Goal: Use online tool/utility: Utilize a website feature to perform a specific function

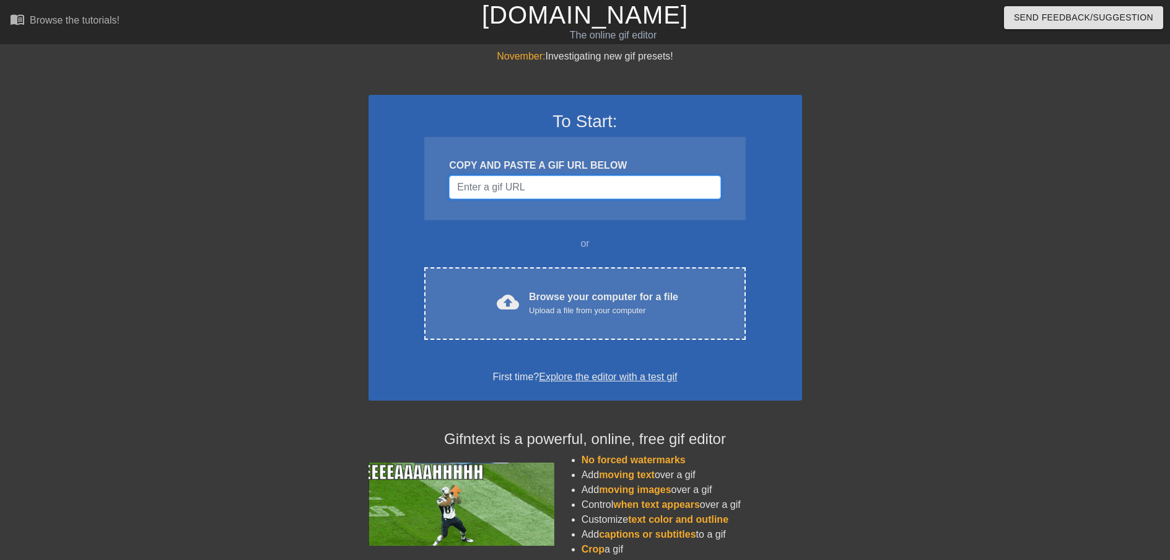
click at [569, 185] on input "Username" at bounding box center [584, 187] width 271 height 24
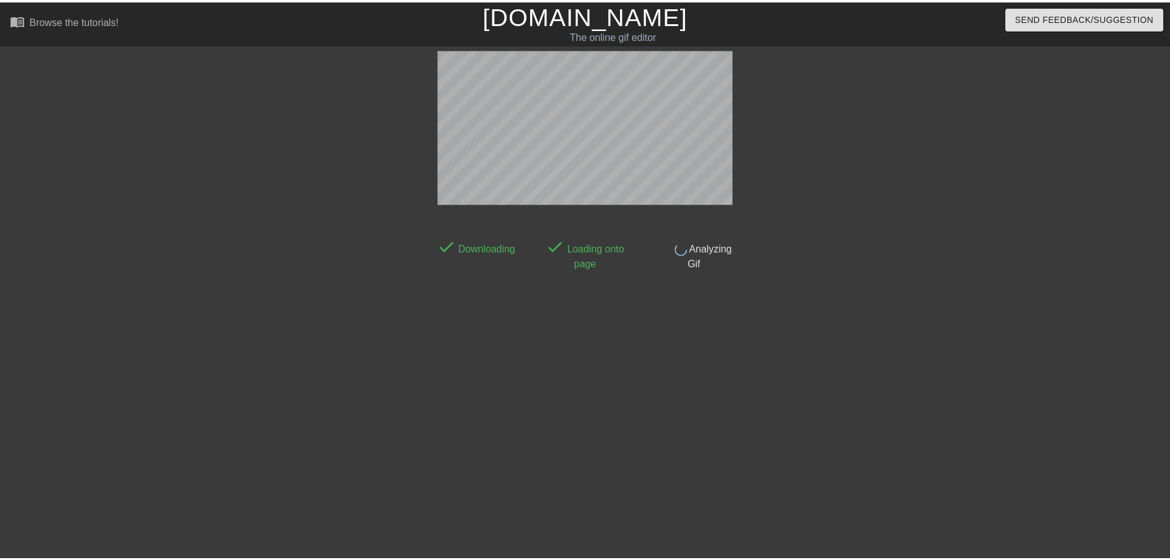
scroll to position [2, 0]
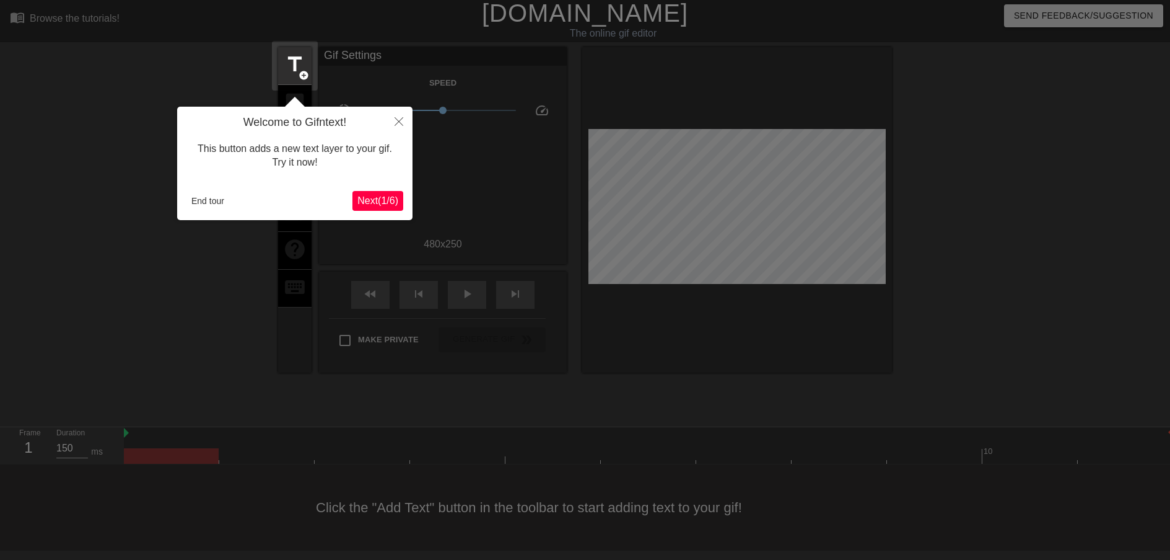
click at [389, 197] on span "Next ( 1 / 6 )" at bounding box center [378, 200] width 41 height 11
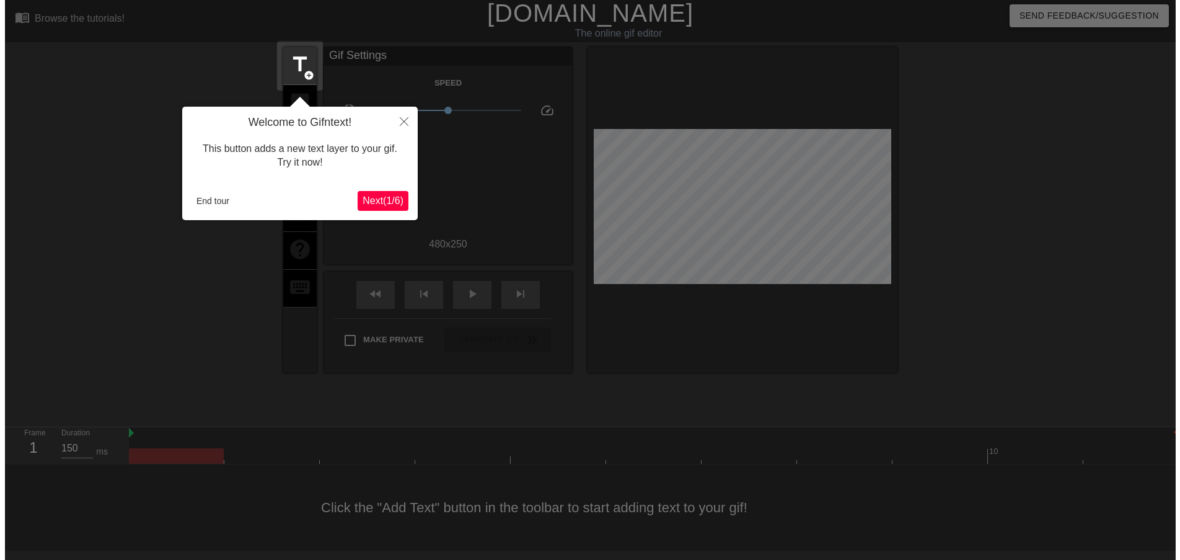
scroll to position [0, 0]
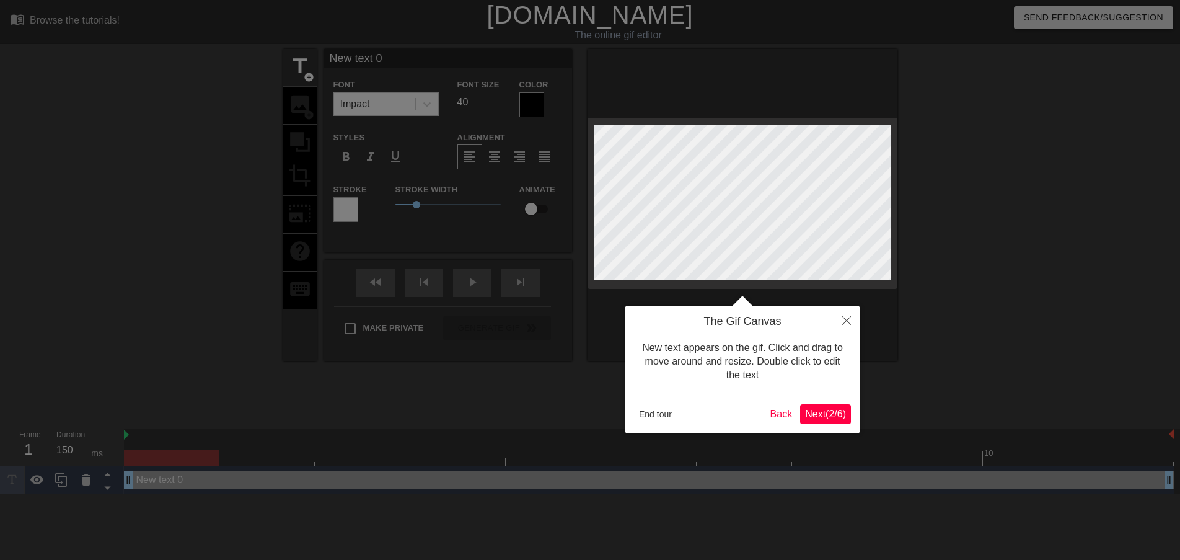
click at [830, 415] on span "Next ( 2 / 6 )" at bounding box center [825, 413] width 41 height 11
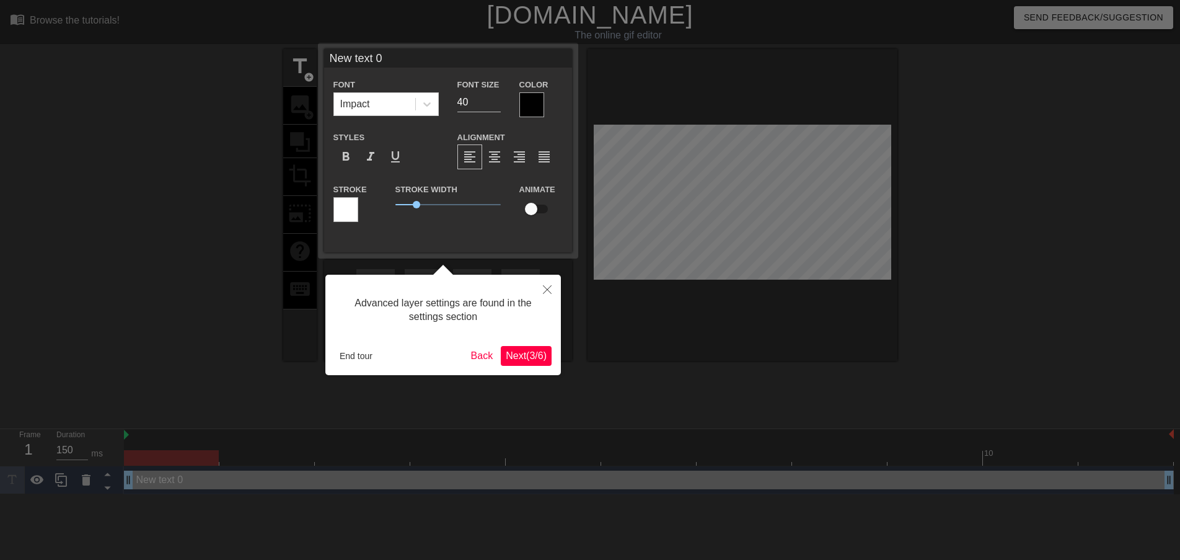
click at [524, 350] on span "Next ( 3 / 6 )" at bounding box center [526, 355] width 41 height 11
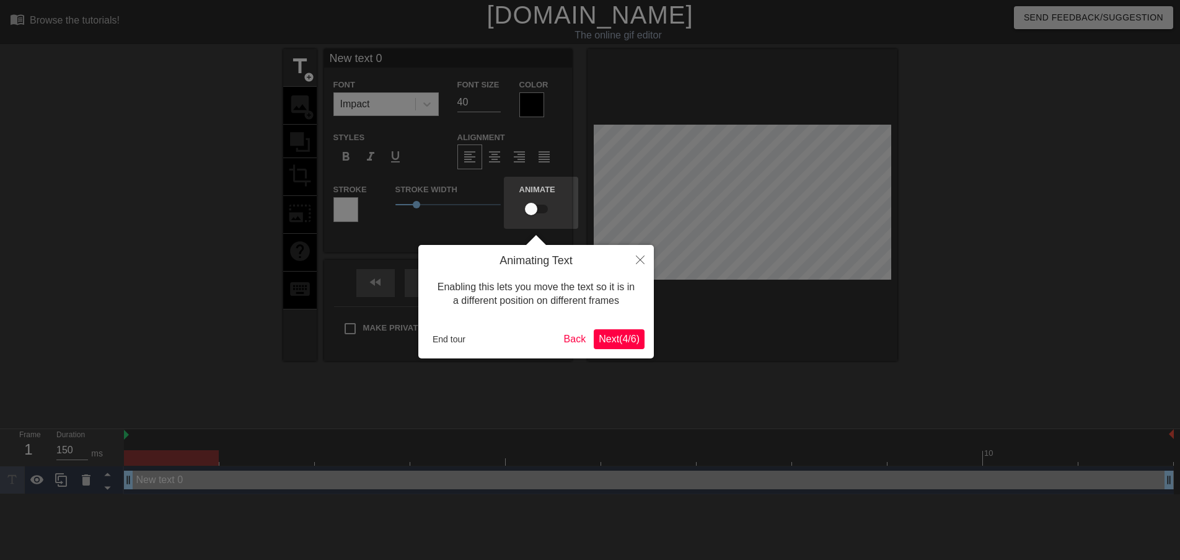
click at [623, 337] on span "Next ( 4 / 6 )" at bounding box center [619, 338] width 41 height 11
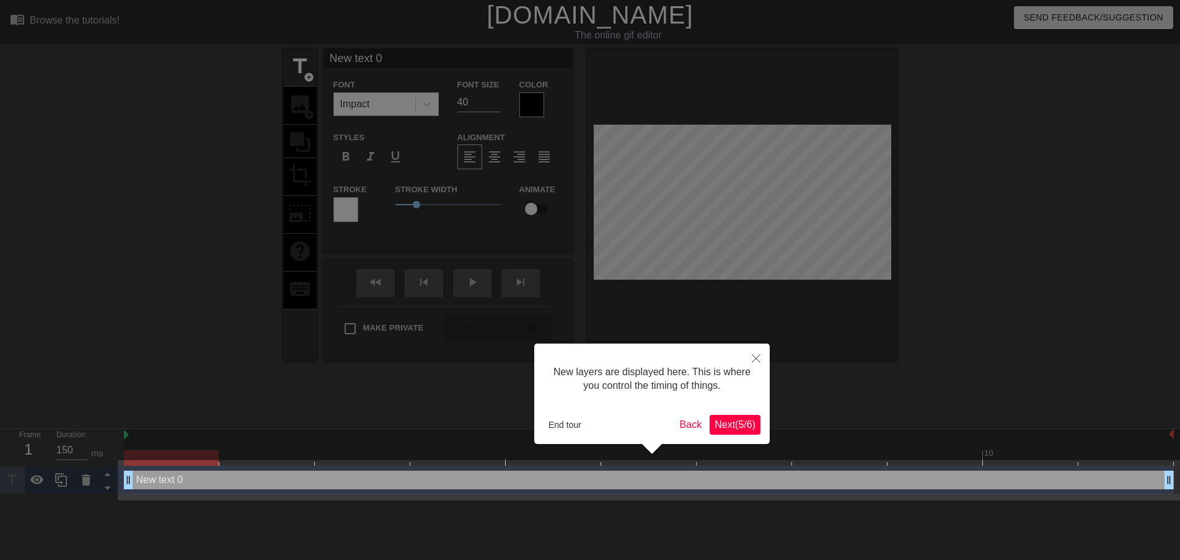
click at [730, 425] on span "Next ( 5 / 6 )" at bounding box center [734, 424] width 41 height 11
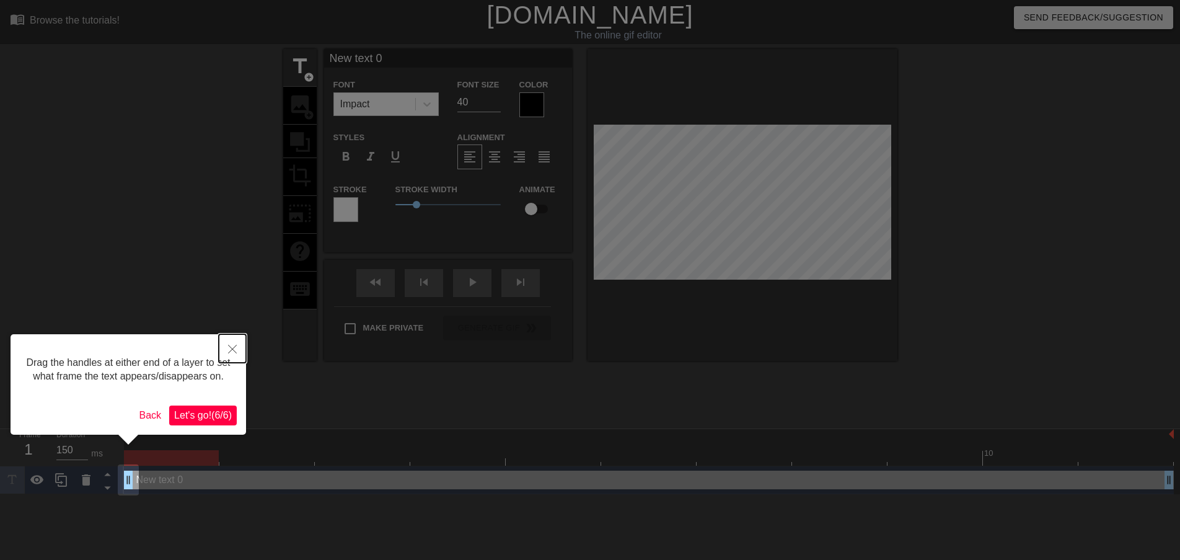
click at [238, 355] on button "Close" at bounding box center [232, 348] width 27 height 29
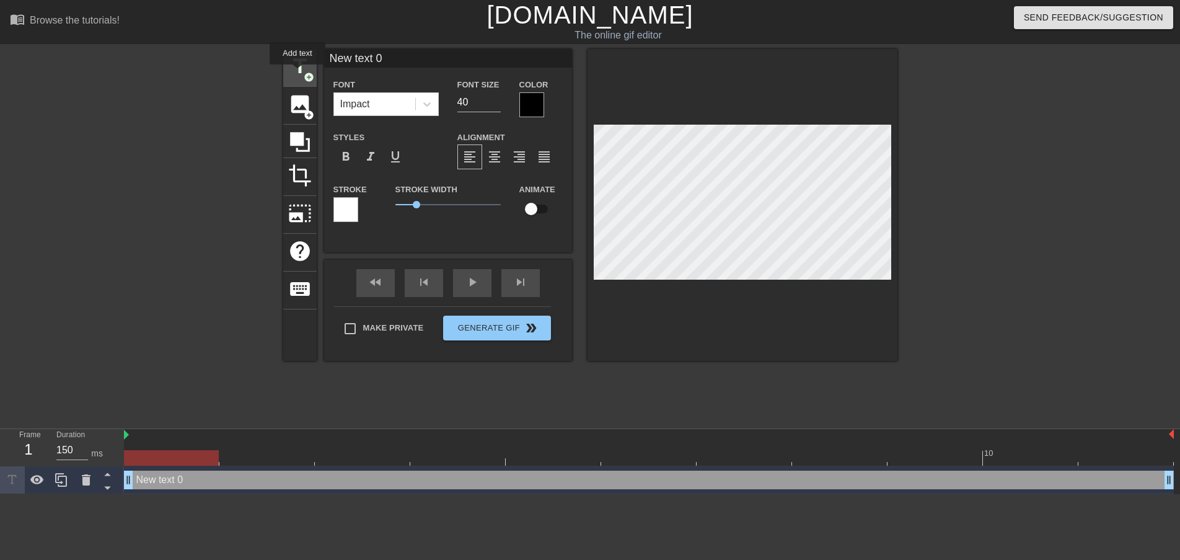
click at [298, 67] on span "title" at bounding box center [300, 67] width 24 height 24
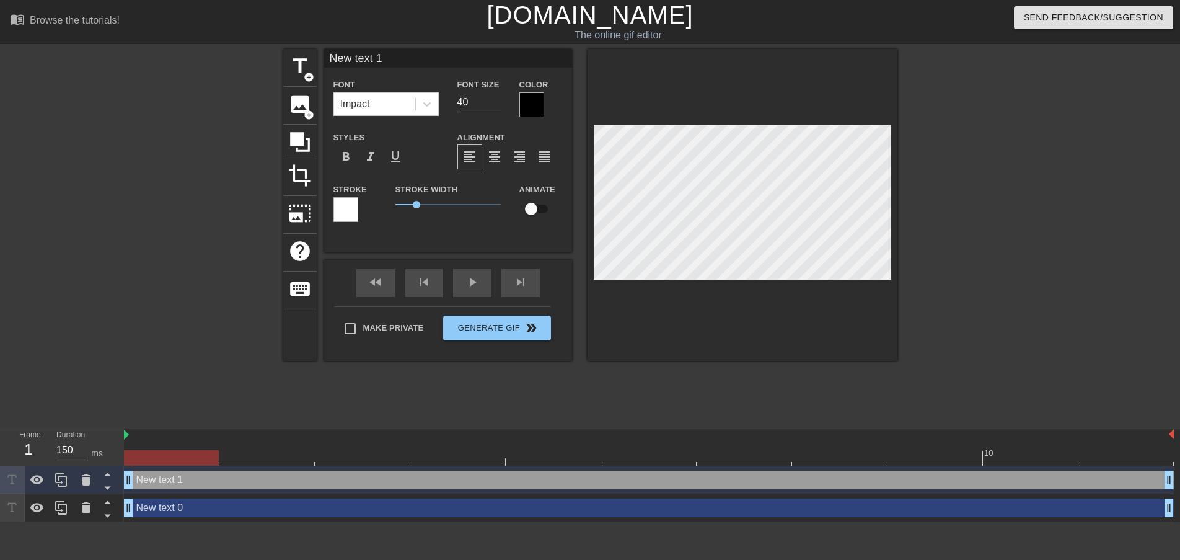
type input "New tet 1"
type textarea "New tet 1"
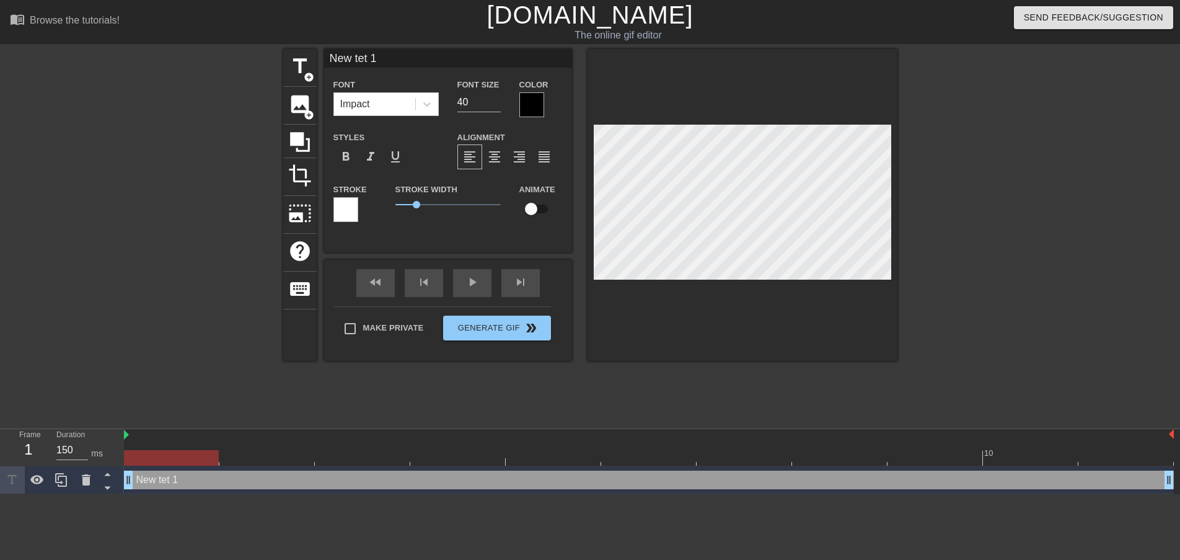
scroll to position [2, 3]
type input "T"
type textarea "T"
click at [518, 102] on div "Color" at bounding box center [541, 97] width 62 height 40
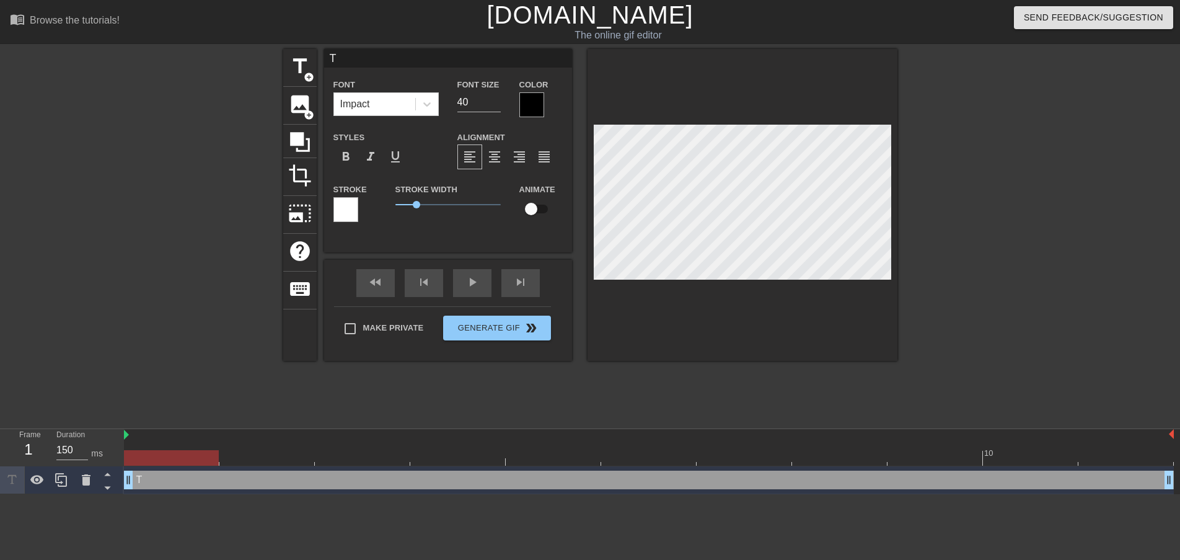
click at [527, 107] on div at bounding box center [531, 104] width 25 height 25
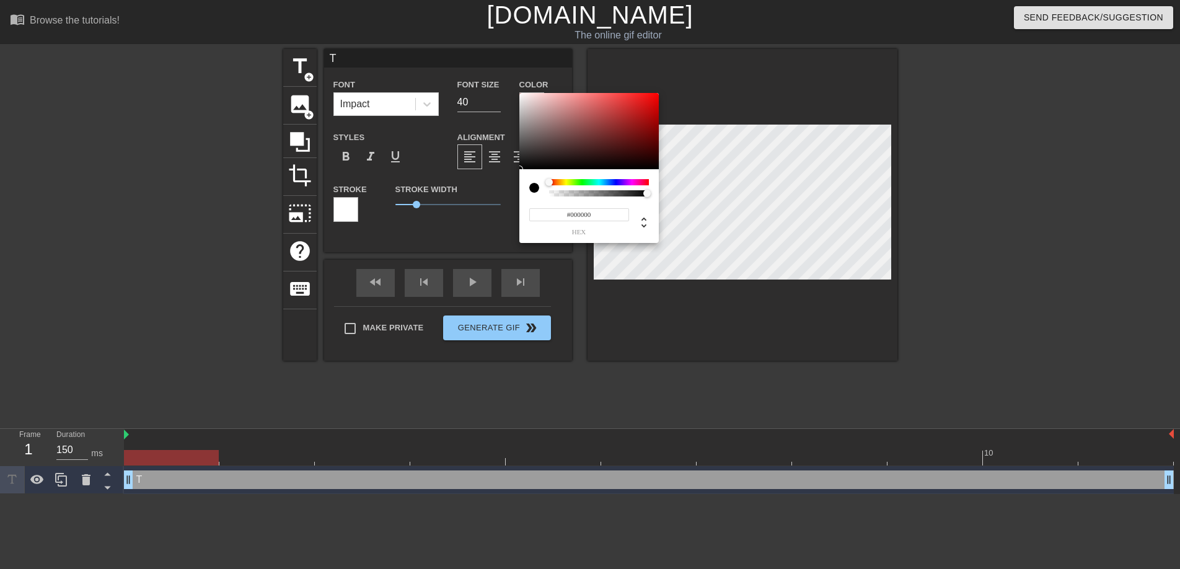
type input "0"
drag, startPoint x: 571, startPoint y: 194, endPoint x: 475, endPoint y: 196, distance: 96.7
click at [475, 196] on div "0 r 0 g 0 b 0 a" at bounding box center [590, 284] width 1180 height 569
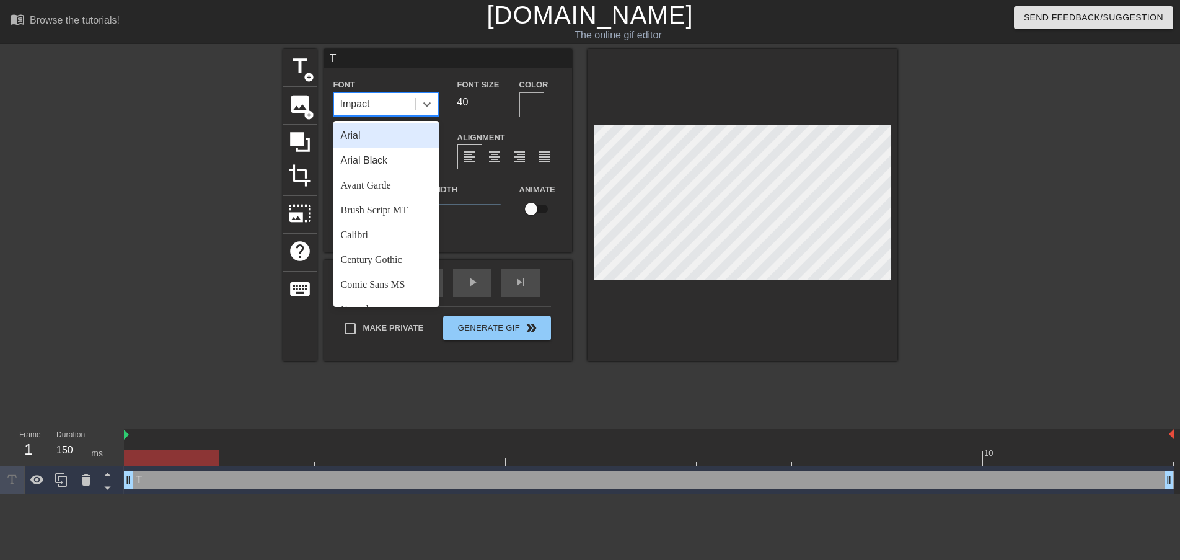
click at [385, 109] on div "Impact" at bounding box center [374, 104] width 81 height 22
click at [388, 165] on div "Arial Black" at bounding box center [385, 160] width 105 height 25
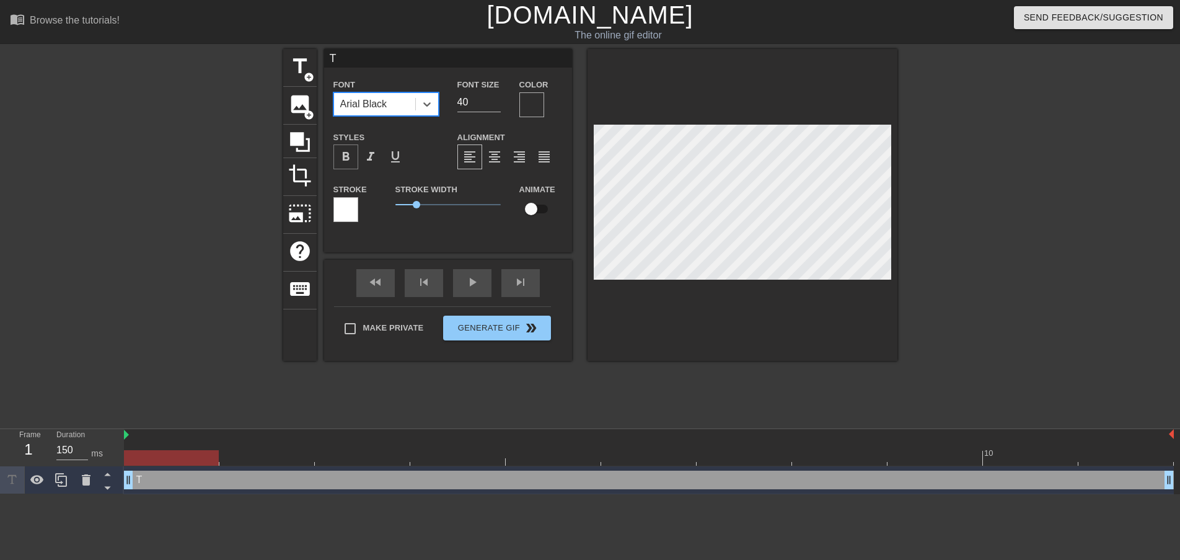
click at [348, 159] on span "format_bold" at bounding box center [345, 156] width 15 height 15
click at [354, 216] on div at bounding box center [345, 209] width 25 height 25
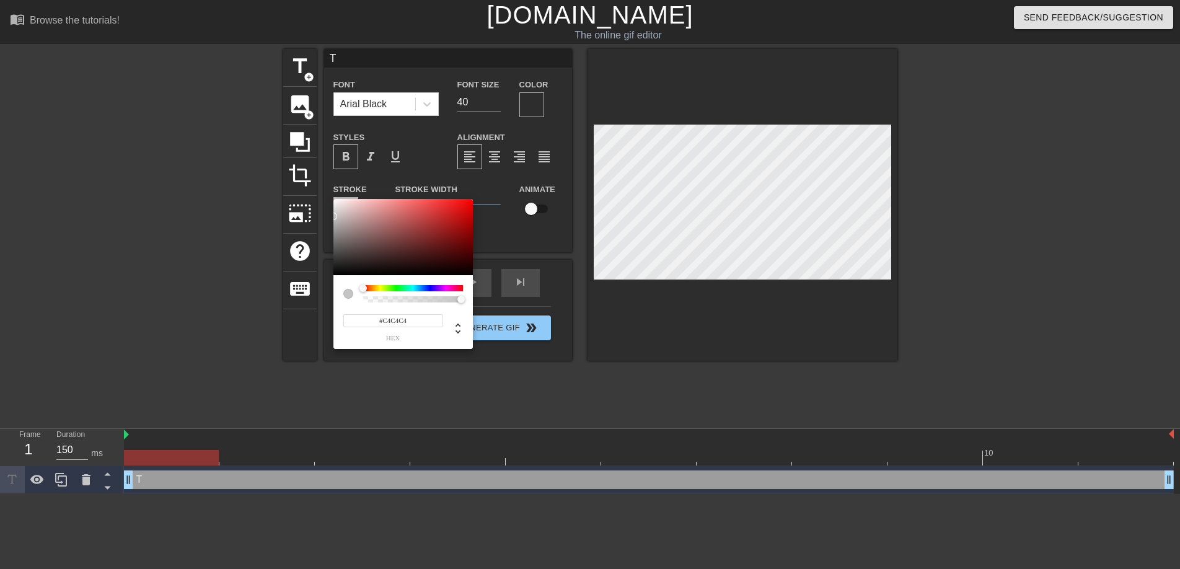
type input "#FFFFFF"
drag, startPoint x: 398, startPoint y: 250, endPoint x: 297, endPoint y: 165, distance: 132.8
click at [297, 165] on div "#FFFFFF hex" at bounding box center [590, 284] width 1180 height 569
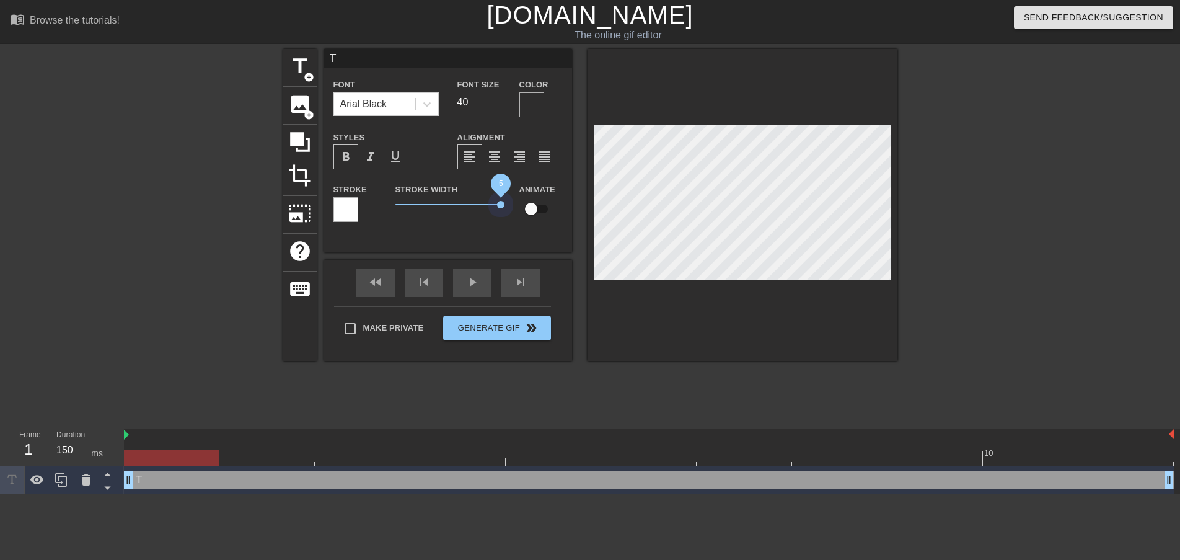
click at [609, 214] on div "title add_circle image add_circle crop photo_size_select_large help keyboard T …" at bounding box center [590, 205] width 614 height 312
click at [639, 218] on div "title add_circle image add_circle crop photo_size_select_large help keyboard T …" at bounding box center [590, 205] width 614 height 312
click at [367, 64] on input "T" at bounding box center [448, 58] width 248 height 19
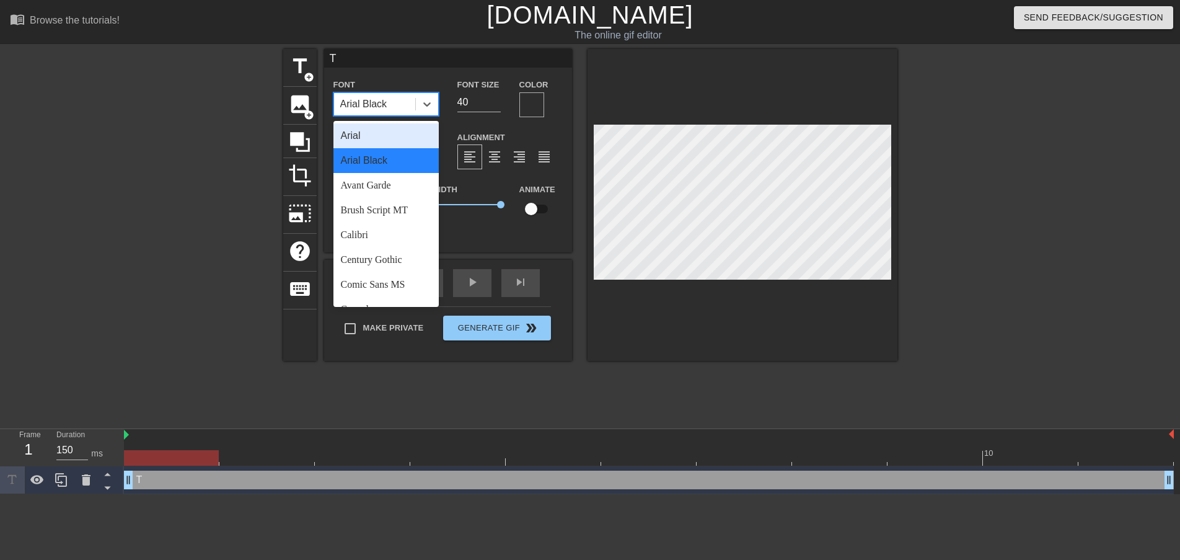
click at [405, 105] on div "Arial Black" at bounding box center [374, 104] width 81 height 22
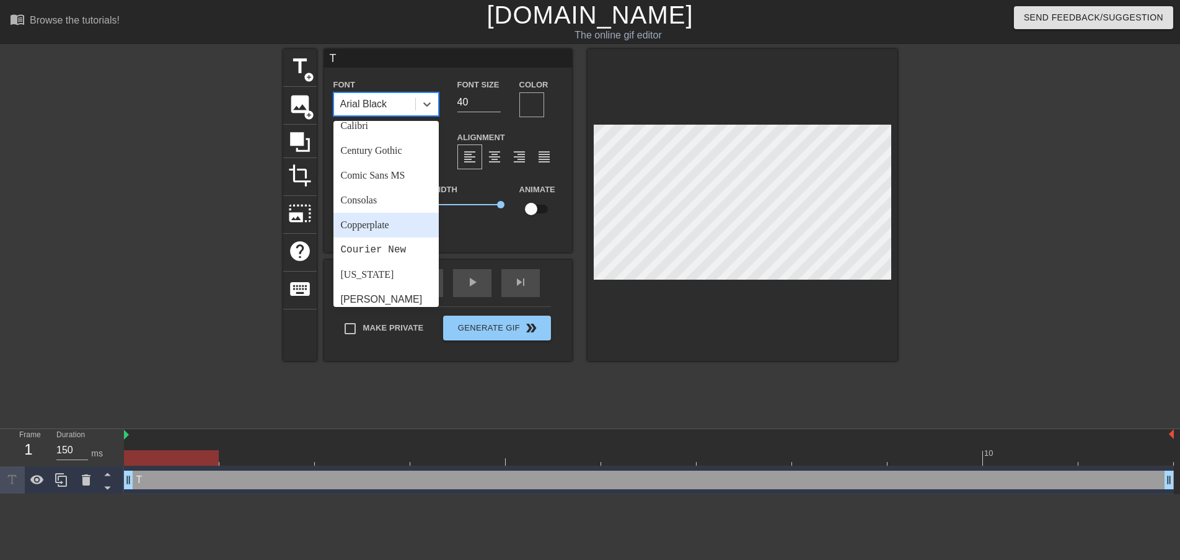
scroll to position [110, 0]
click at [405, 268] on div "[US_STATE]" at bounding box center [385, 273] width 105 height 25
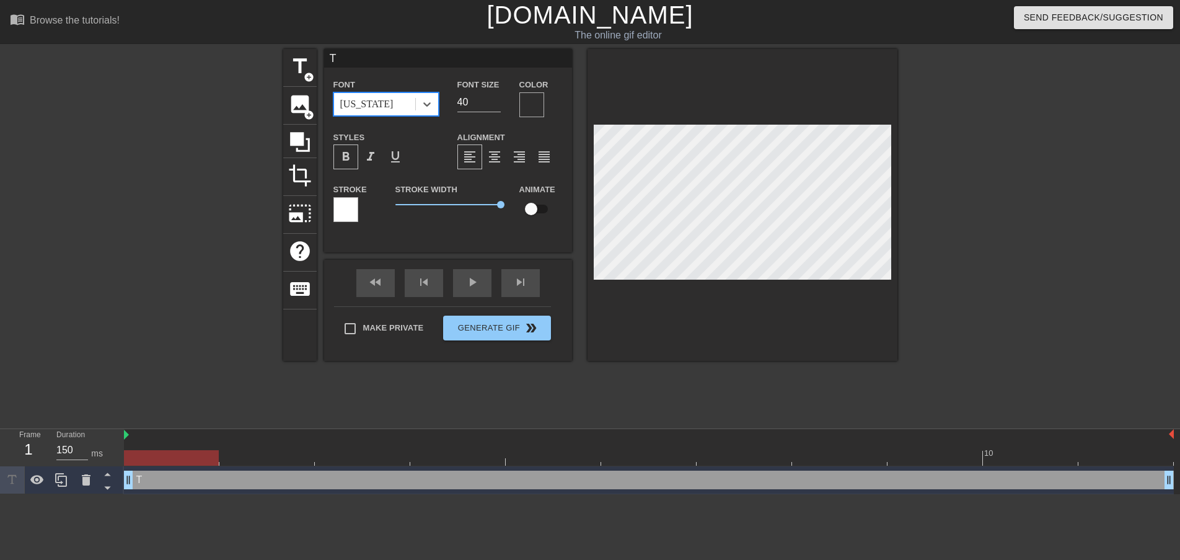
click at [353, 97] on div "[US_STATE]" at bounding box center [366, 104] width 53 height 15
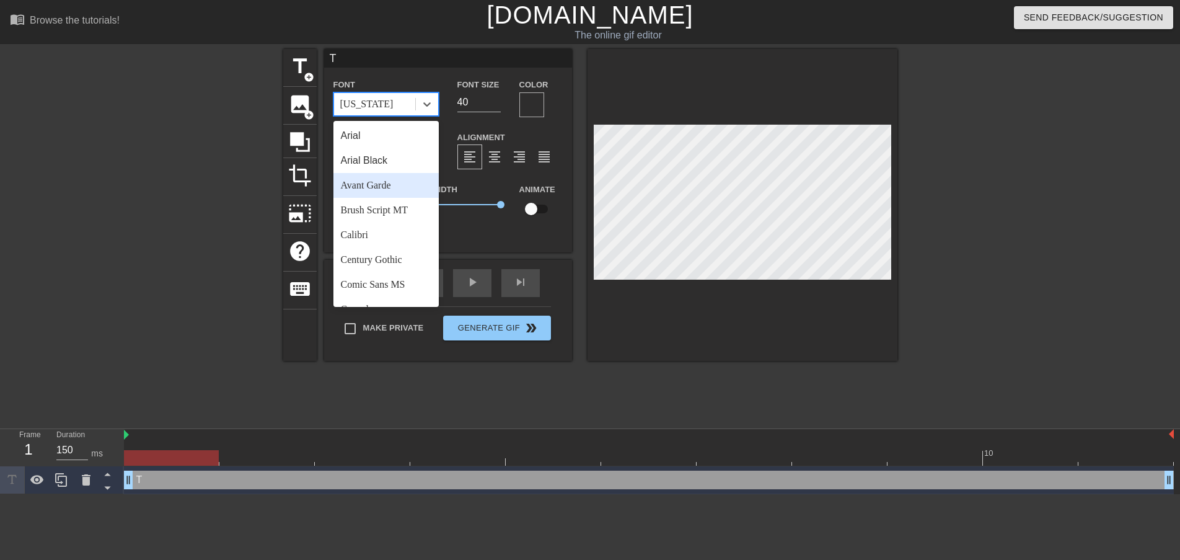
click at [395, 182] on div "Avant Garde" at bounding box center [385, 185] width 105 height 25
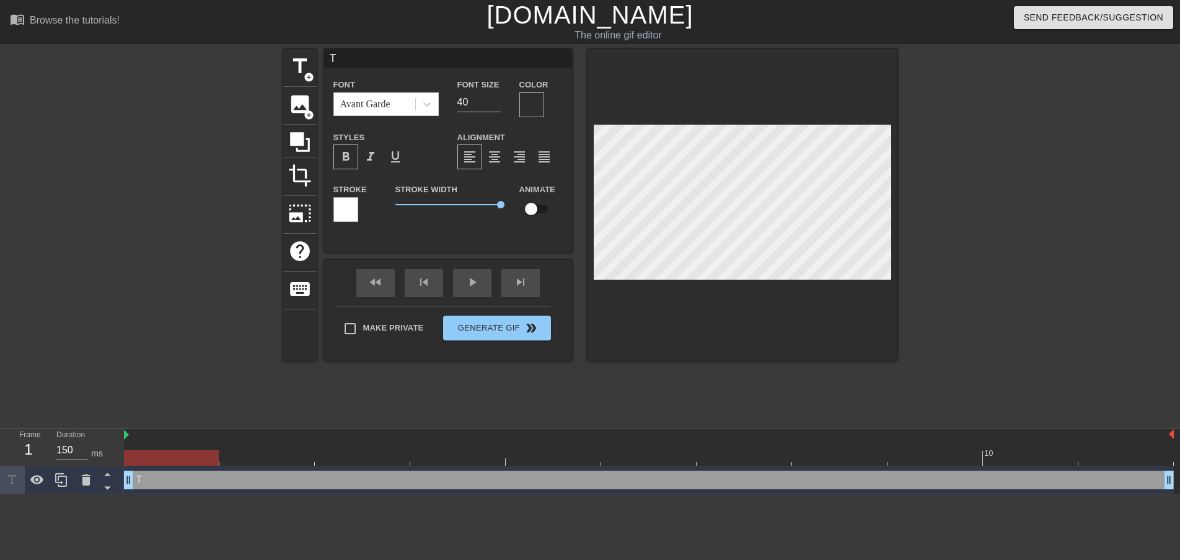
click at [723, 279] on div at bounding box center [742, 205] width 310 height 312
click at [302, 102] on span "image" at bounding box center [300, 104] width 24 height 24
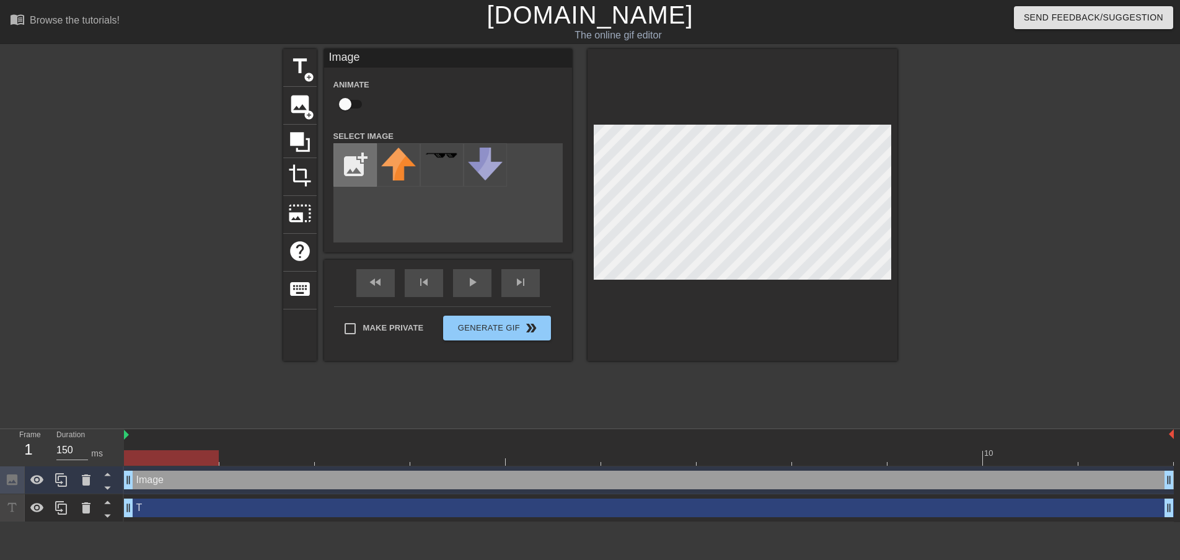
click at [360, 174] on input "file" at bounding box center [355, 165] width 42 height 42
click at [370, 164] on input "file" at bounding box center [355, 165] width 42 height 42
type input "C:\fakepath\line.png"
click at [392, 164] on img at bounding box center [398, 164] width 35 height 35
click at [732, 70] on div at bounding box center [742, 205] width 310 height 312
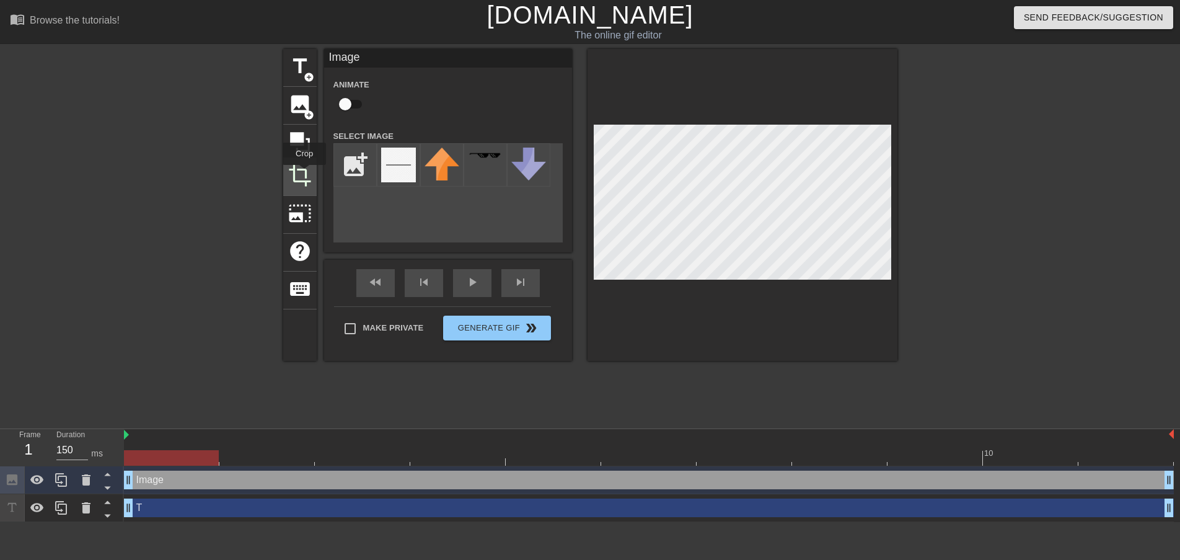
click at [305, 173] on span "crop" at bounding box center [300, 176] width 24 height 24
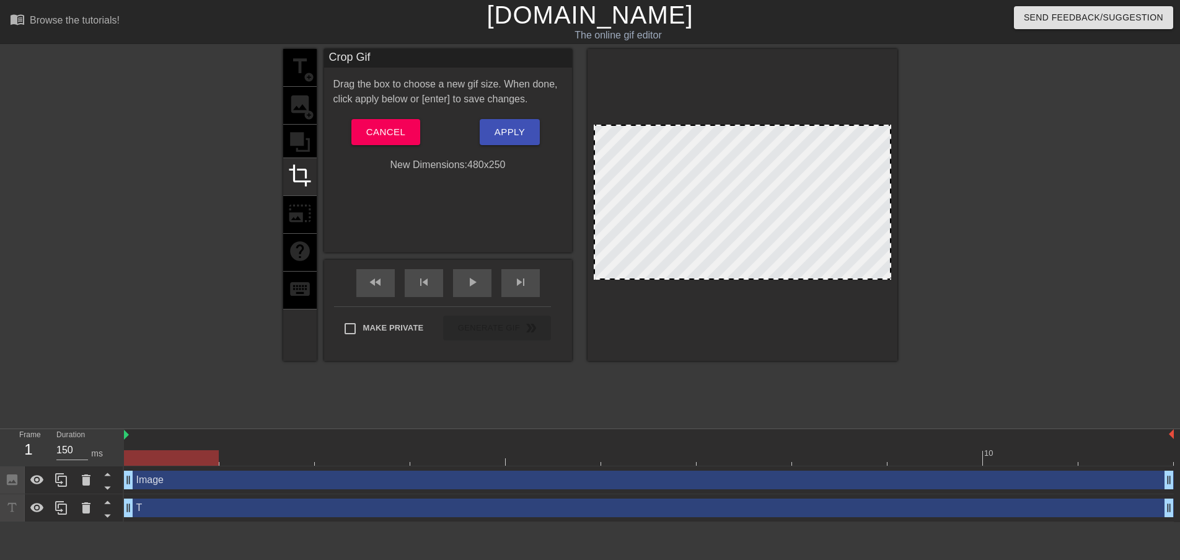
click at [715, 236] on div at bounding box center [742, 202] width 297 height 155
click at [706, 253] on div at bounding box center [742, 202] width 297 height 155
click at [411, 134] on button "Cancel" at bounding box center [385, 132] width 69 height 26
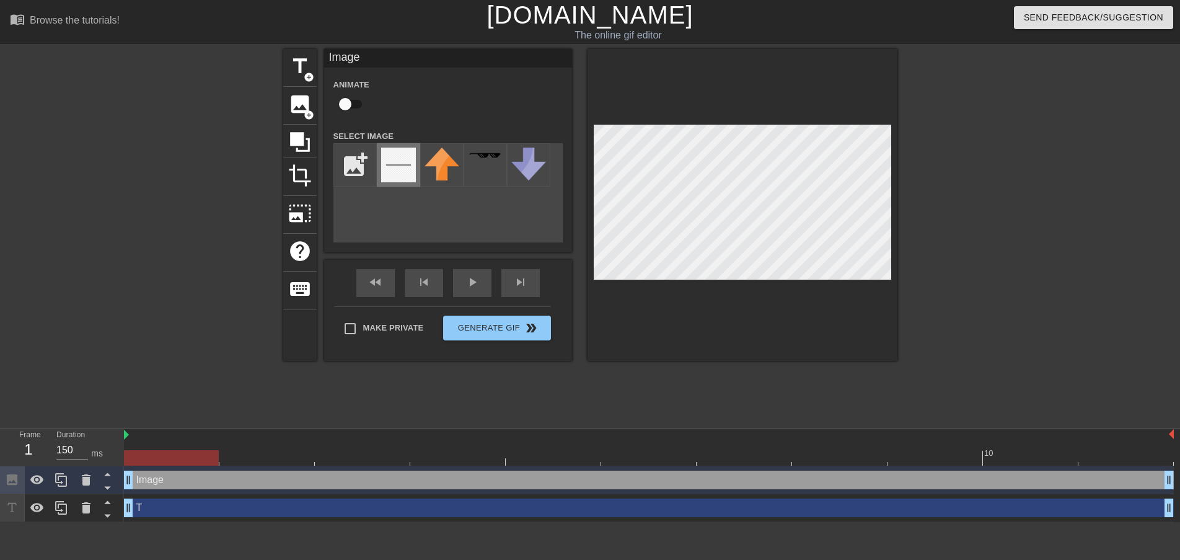
click at [409, 162] on img at bounding box center [398, 164] width 35 height 35
